Goal: Check status: Check status

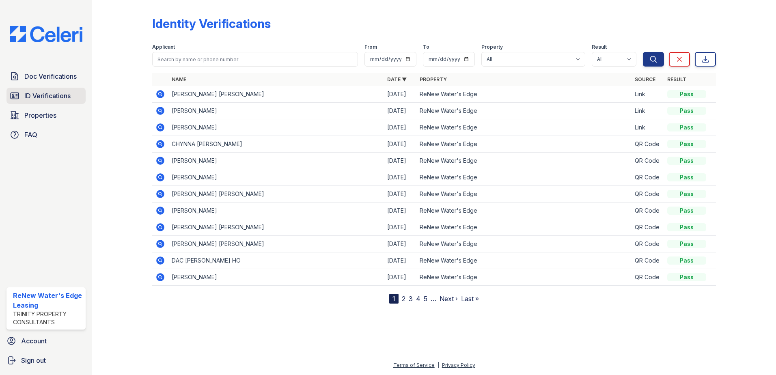
click at [42, 97] on span "ID Verifications" at bounding box center [47, 96] width 46 height 10
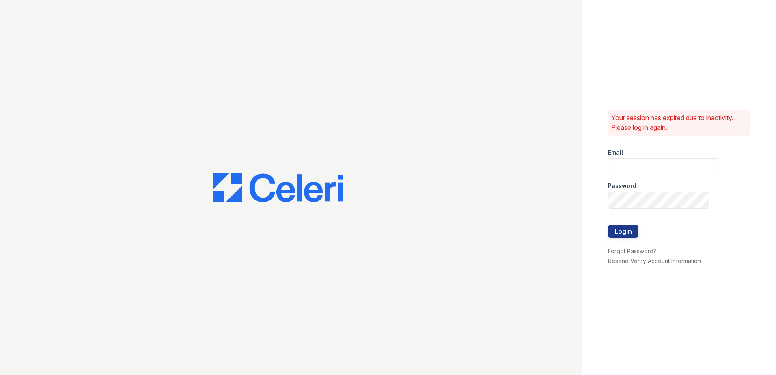
type input "renewwatersedge@trinity-pm.com"
click at [633, 227] on button "Login" at bounding box center [623, 231] width 30 height 13
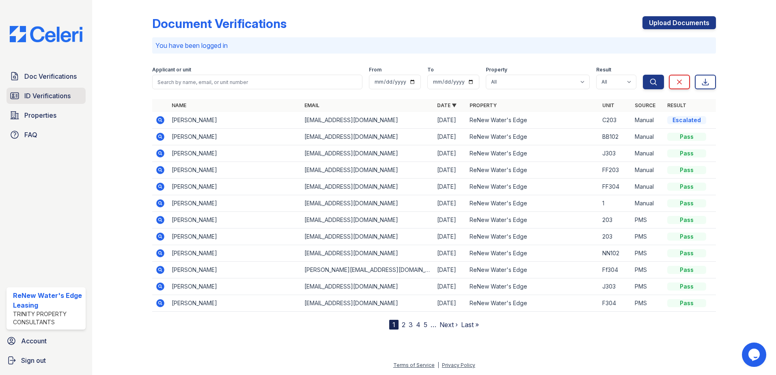
click at [32, 97] on span "ID Verifications" at bounding box center [47, 96] width 46 height 10
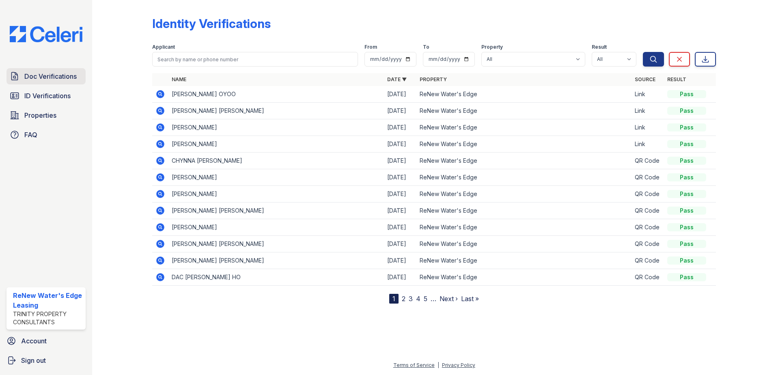
click at [40, 77] on span "Doc Verifications" at bounding box center [50, 76] width 52 height 10
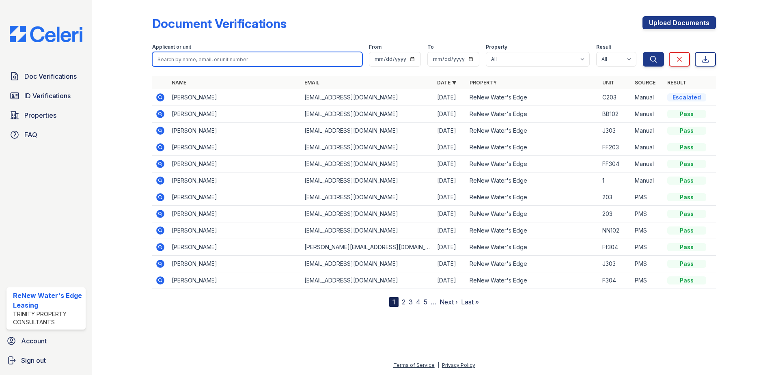
click at [182, 59] on input "search" at bounding box center [257, 59] width 210 height 15
type input "john"
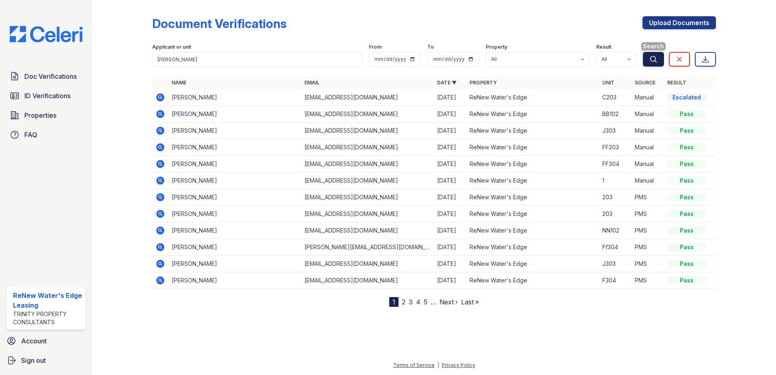
click at [657, 59] on icon "submit" at bounding box center [653, 59] width 8 height 8
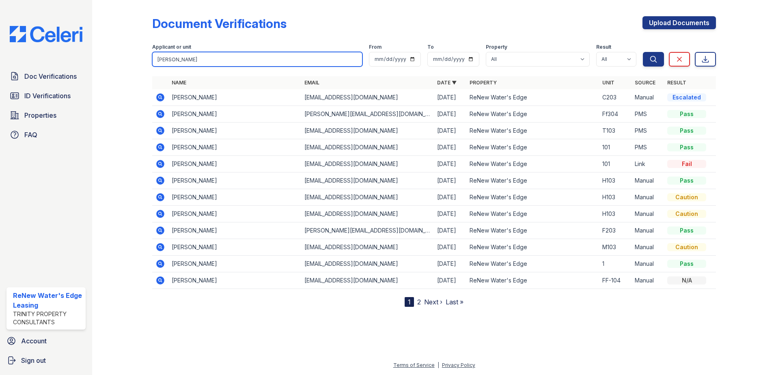
click at [187, 62] on input "john" at bounding box center [257, 59] width 210 height 15
type input "john oyoo"
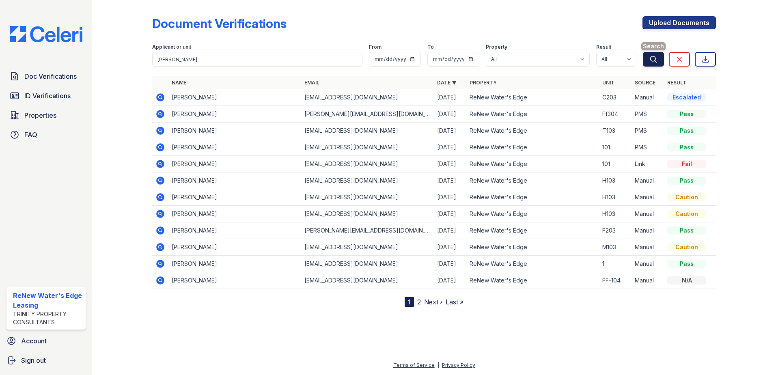
click at [654, 54] on button "Search" at bounding box center [653, 59] width 21 height 15
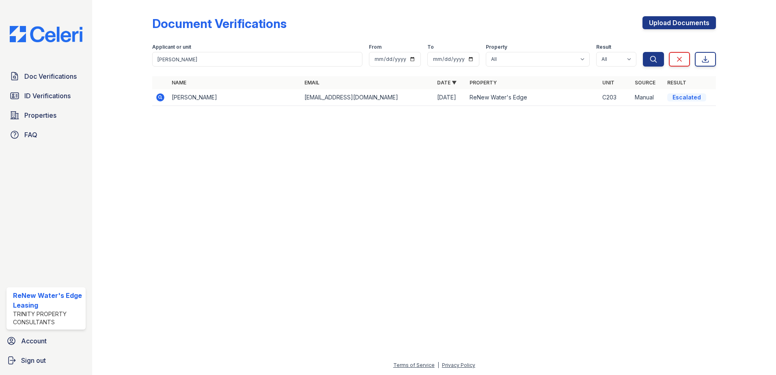
click at [157, 95] on icon at bounding box center [160, 98] width 10 height 10
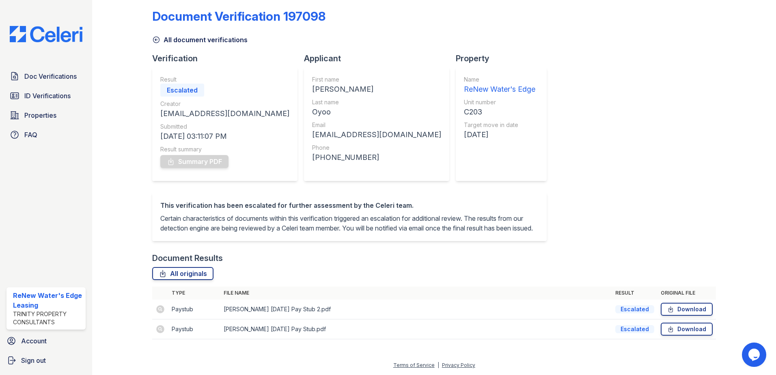
scroll to position [17, 0]
click at [159, 310] on td at bounding box center [160, 309] width 16 height 20
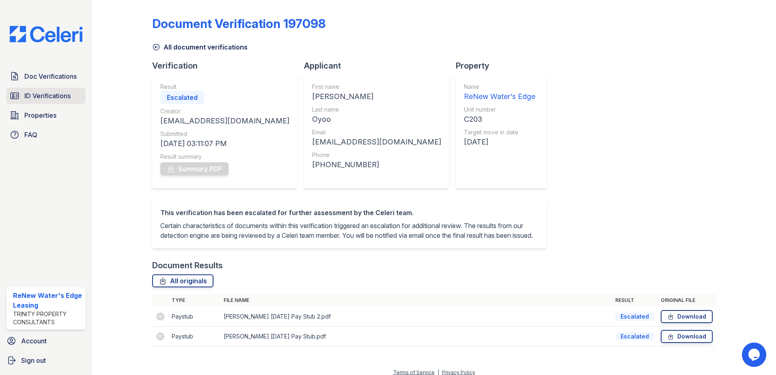
click at [19, 90] on link "ID Verifications" at bounding box center [45, 96] width 79 height 16
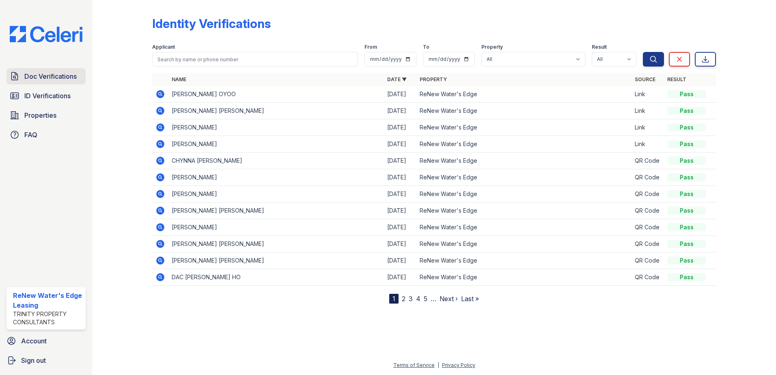
click at [30, 80] on span "Doc Verifications" at bounding box center [50, 76] width 52 height 10
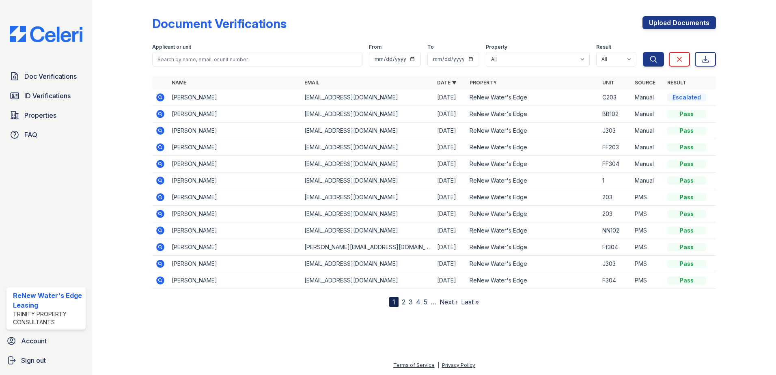
click at [161, 98] on icon at bounding box center [160, 98] width 10 height 10
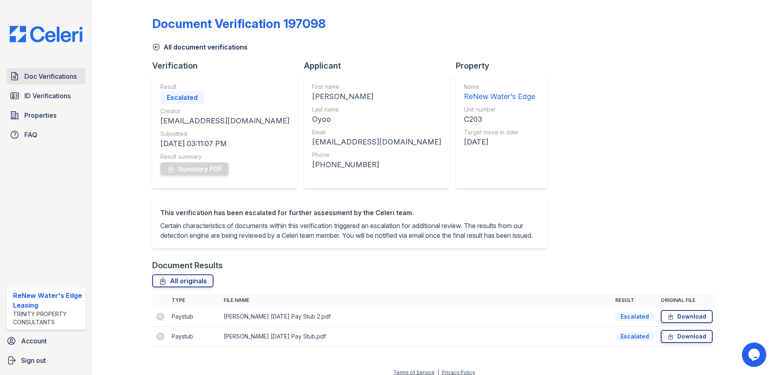
click at [36, 74] on span "Doc Verifications" at bounding box center [50, 76] width 52 height 10
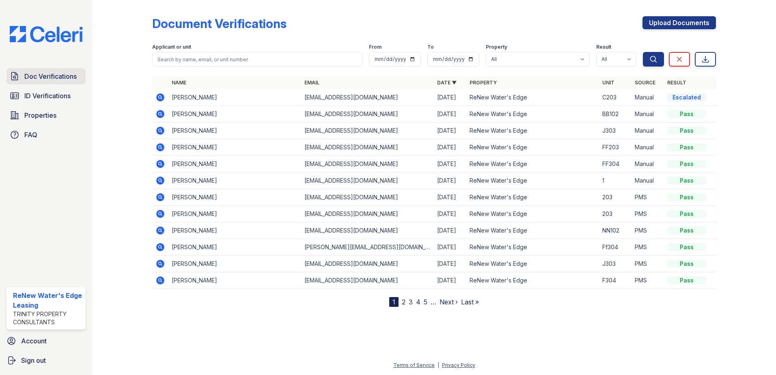
click at [45, 73] on span "Doc Verifications" at bounding box center [50, 76] width 52 height 10
click at [159, 97] on icon at bounding box center [160, 97] width 2 height 2
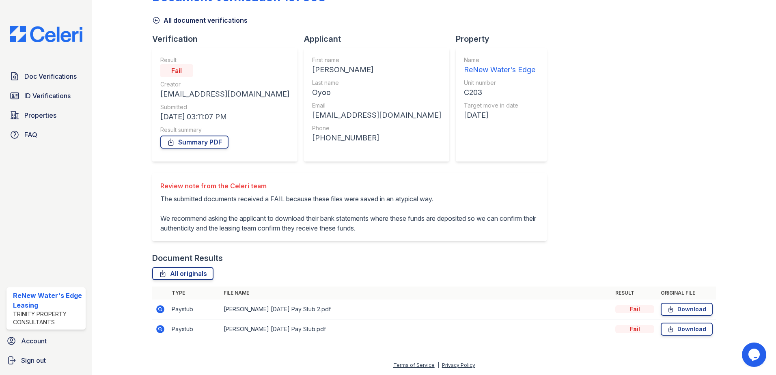
scroll to position [46, 0]
click at [158, 310] on icon at bounding box center [160, 309] width 8 height 8
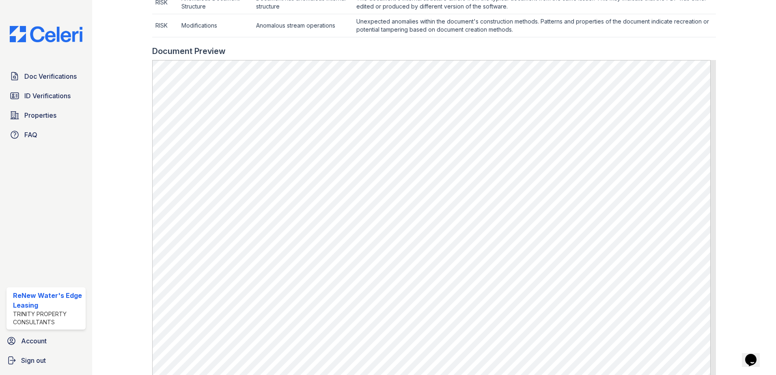
scroll to position [382, 0]
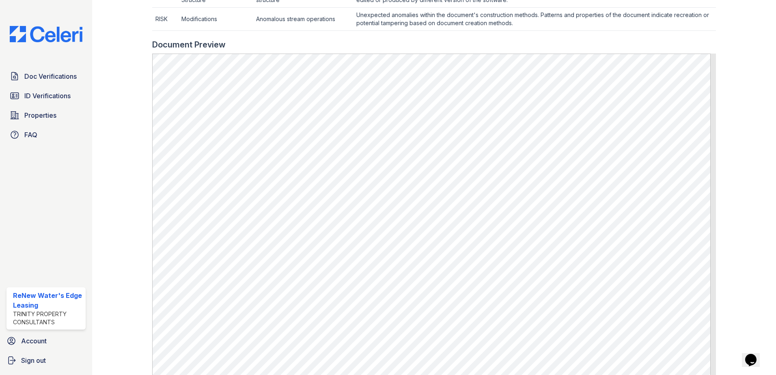
click at [511, 48] on div "Document Preview" at bounding box center [434, 44] width 564 height 11
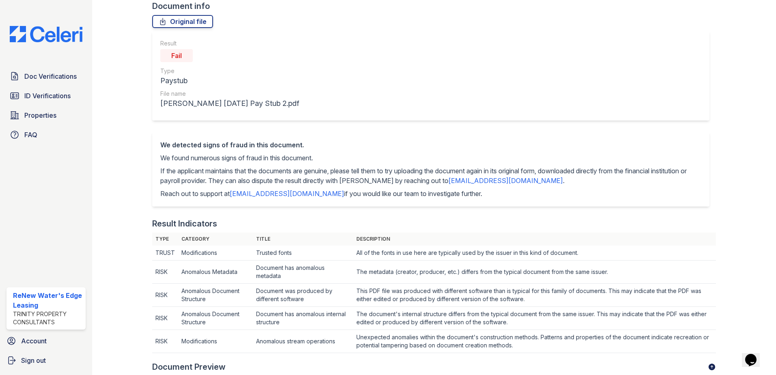
scroll to position [0, 0]
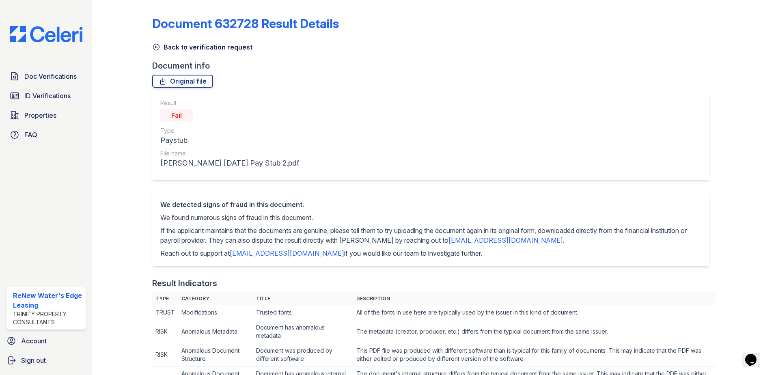
click at [159, 45] on icon at bounding box center [156, 47] width 8 height 8
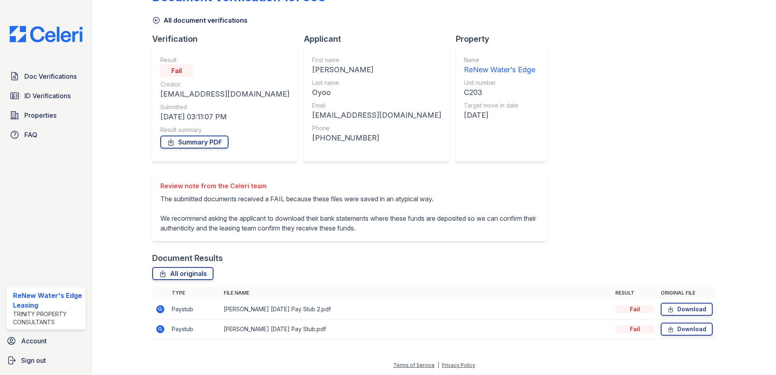
scroll to position [46, 0]
click at [160, 330] on icon at bounding box center [160, 329] width 8 height 8
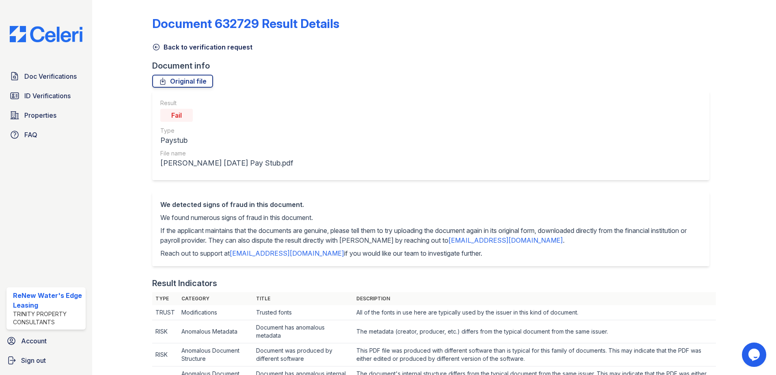
click at [154, 48] on icon at bounding box center [156, 47] width 8 height 8
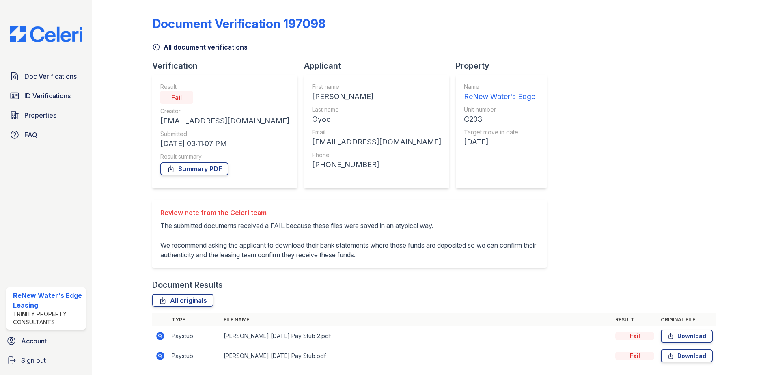
click at [155, 44] on icon at bounding box center [156, 47] width 6 height 6
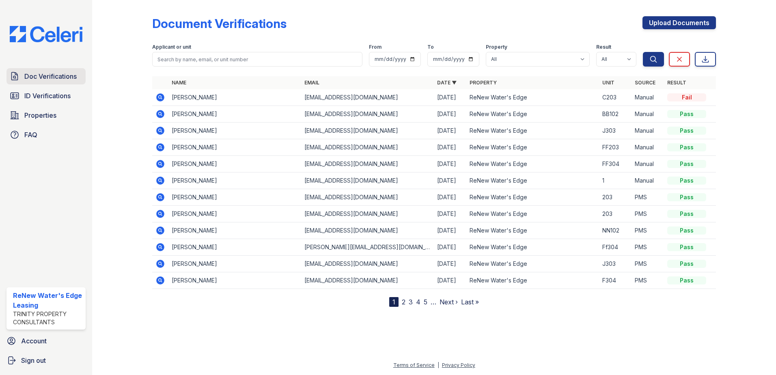
click at [40, 76] on span "Doc Verifications" at bounding box center [50, 76] width 52 height 10
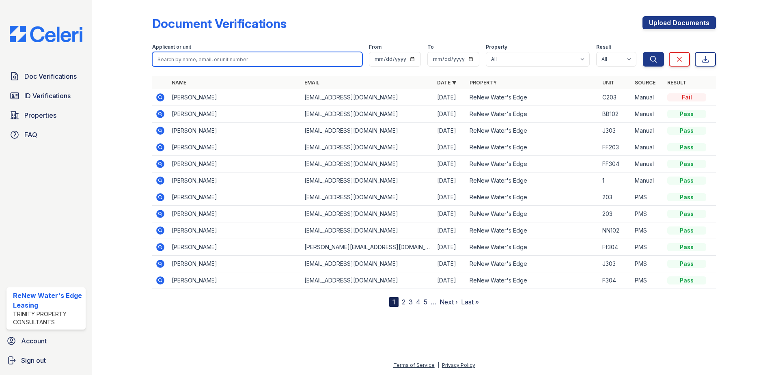
click at [192, 58] on input "search" at bounding box center [257, 59] width 210 height 15
type input "[PERSON_NAME]"
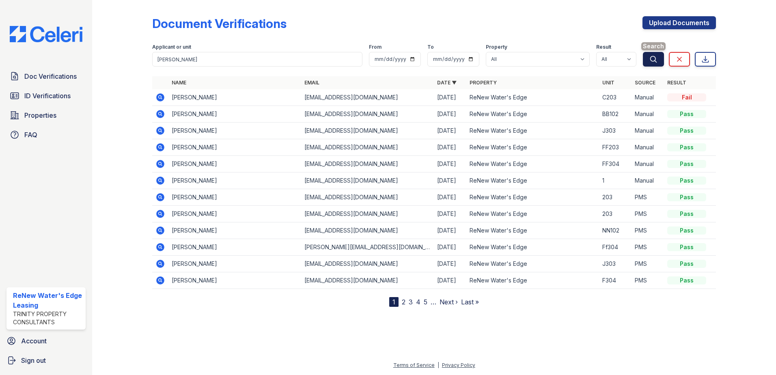
click at [657, 59] on icon "submit" at bounding box center [653, 59] width 8 height 8
